Goal: Task Accomplishment & Management: Complete application form

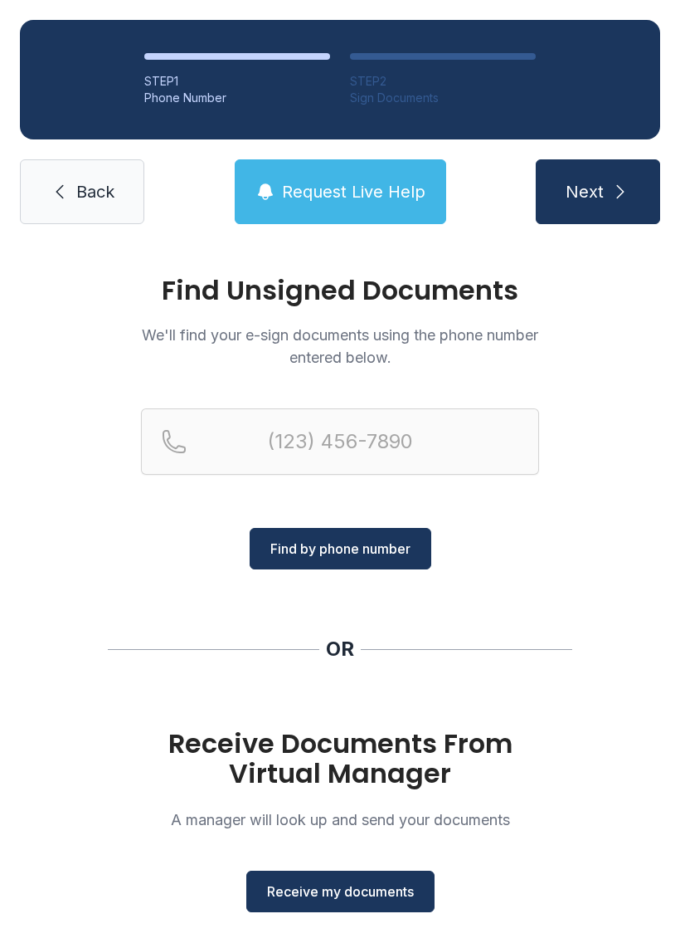
click at [344, 898] on span "Receive my documents" at bounding box center [340, 891] width 147 height 20
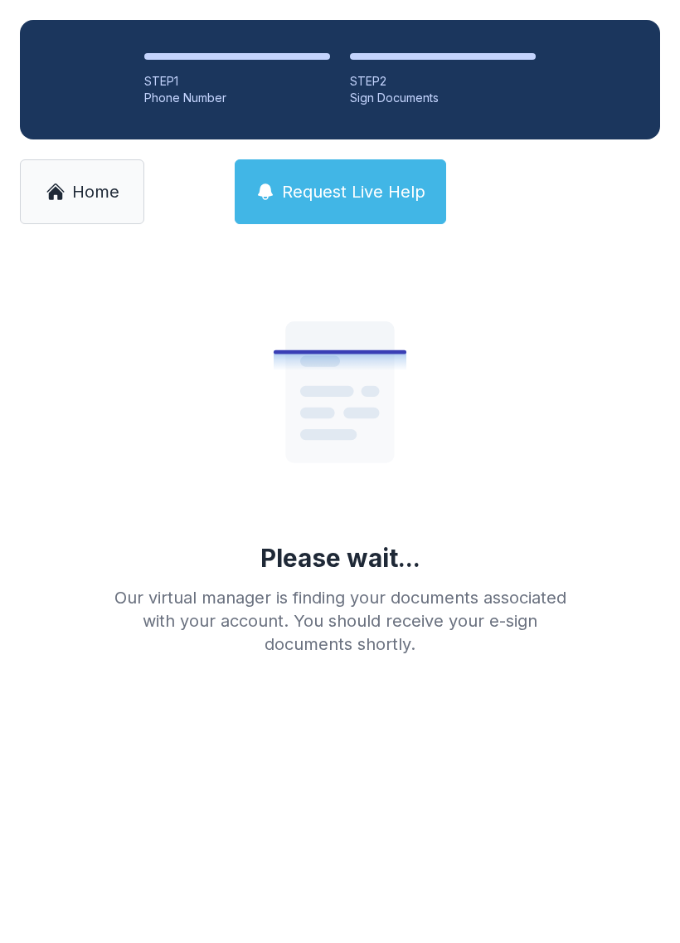
click at [84, 189] on span "Home" at bounding box center [95, 191] width 47 height 23
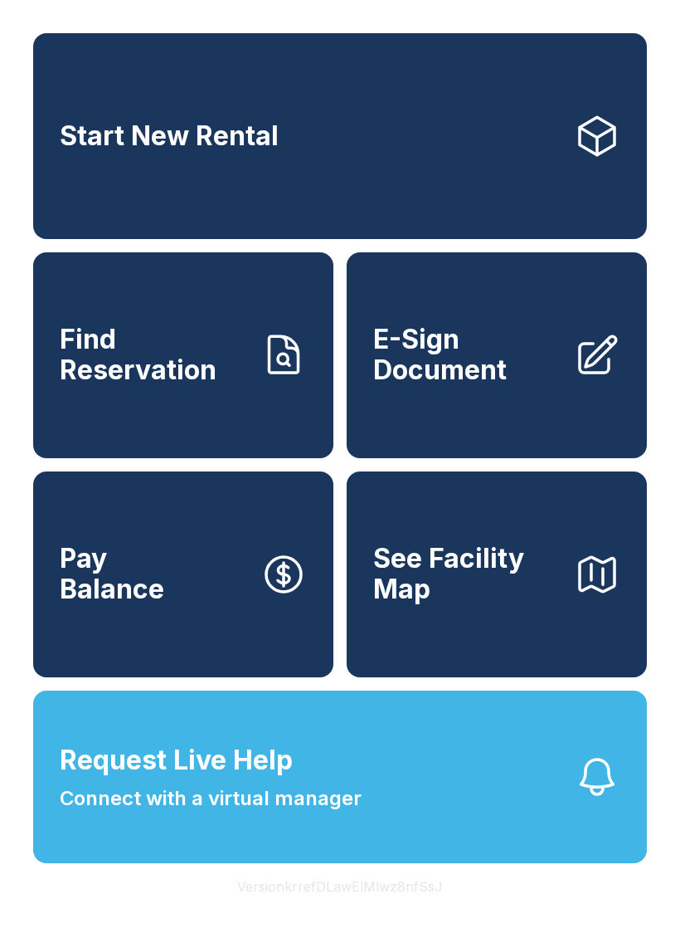
click at [486, 378] on span "E-Sign Document" at bounding box center [467, 354] width 188 height 61
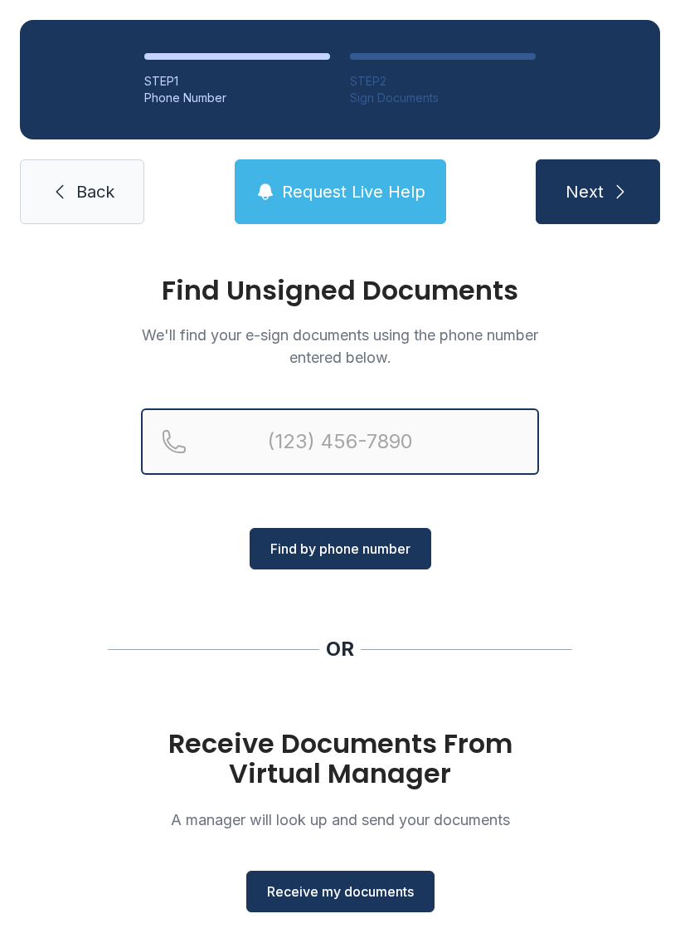
click at [304, 428] on input "Reservation phone number" at bounding box center [340, 441] width 398 height 66
type input "[PHONE_NUMBER]"
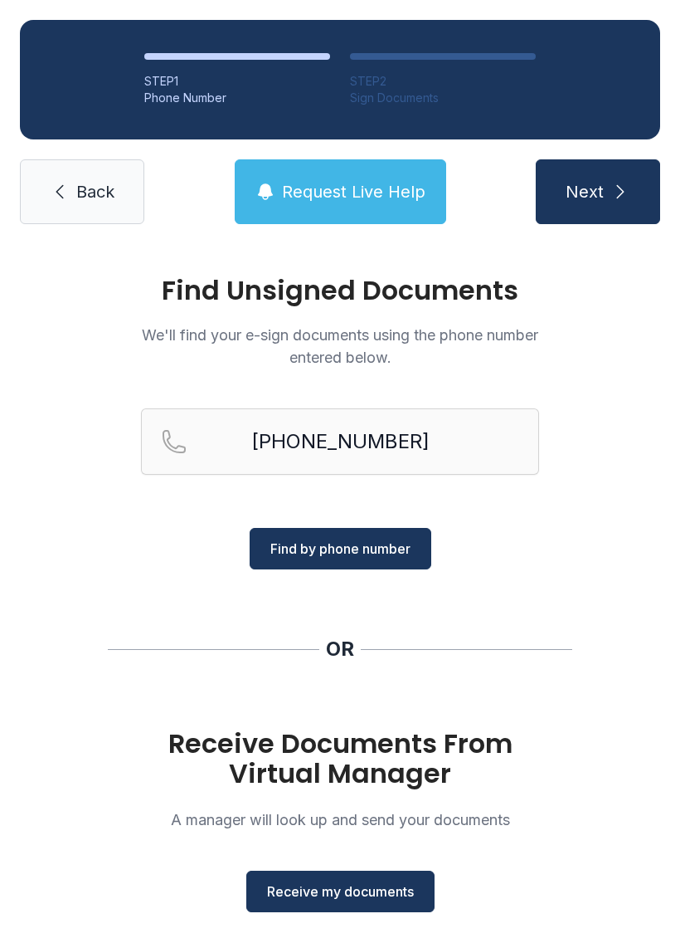
click at [353, 555] on span "Find by phone number" at bounding box center [341, 549] width 140 height 20
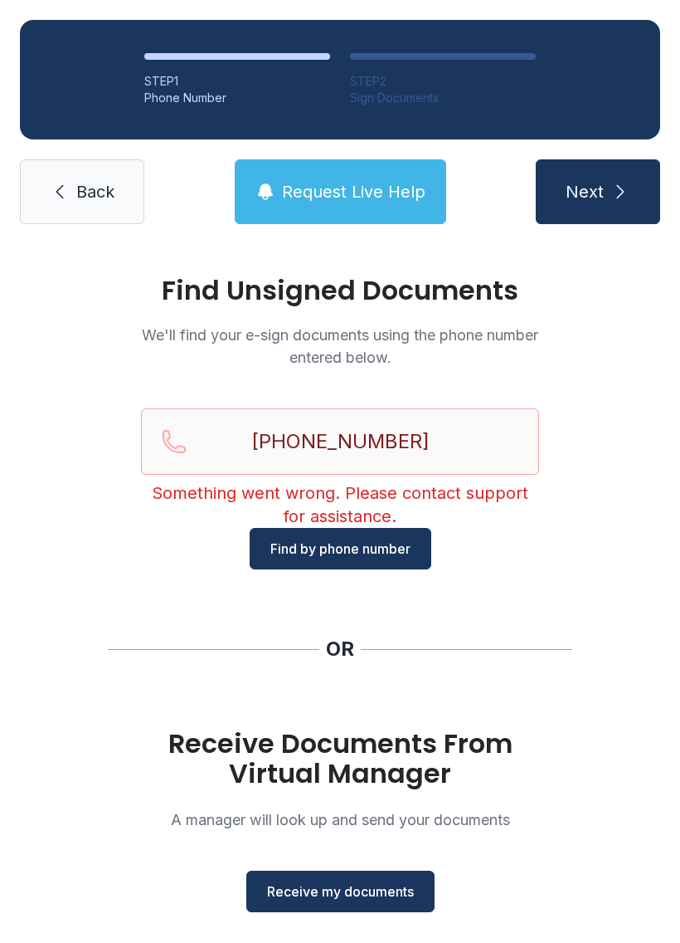
click at [80, 207] on link "Back" at bounding box center [82, 191] width 124 height 65
